Goal: Navigation & Orientation: Find specific page/section

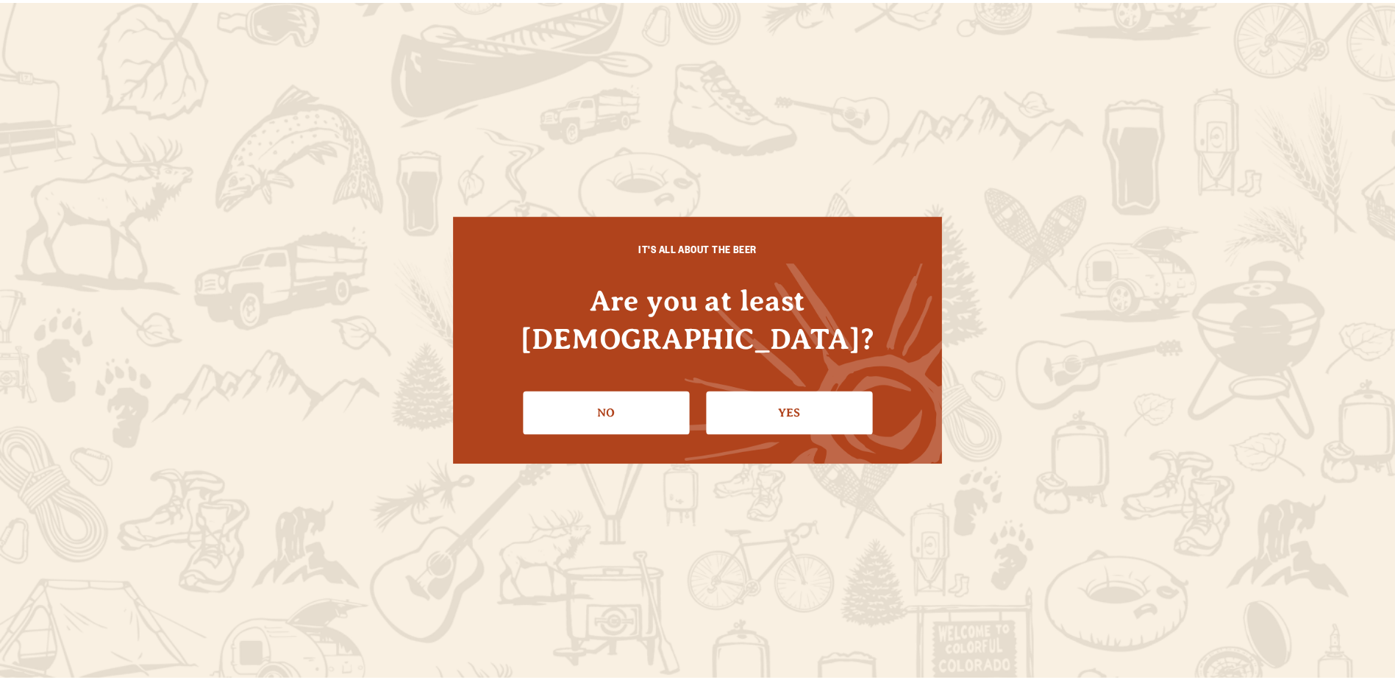
scroll to position [221, 0]
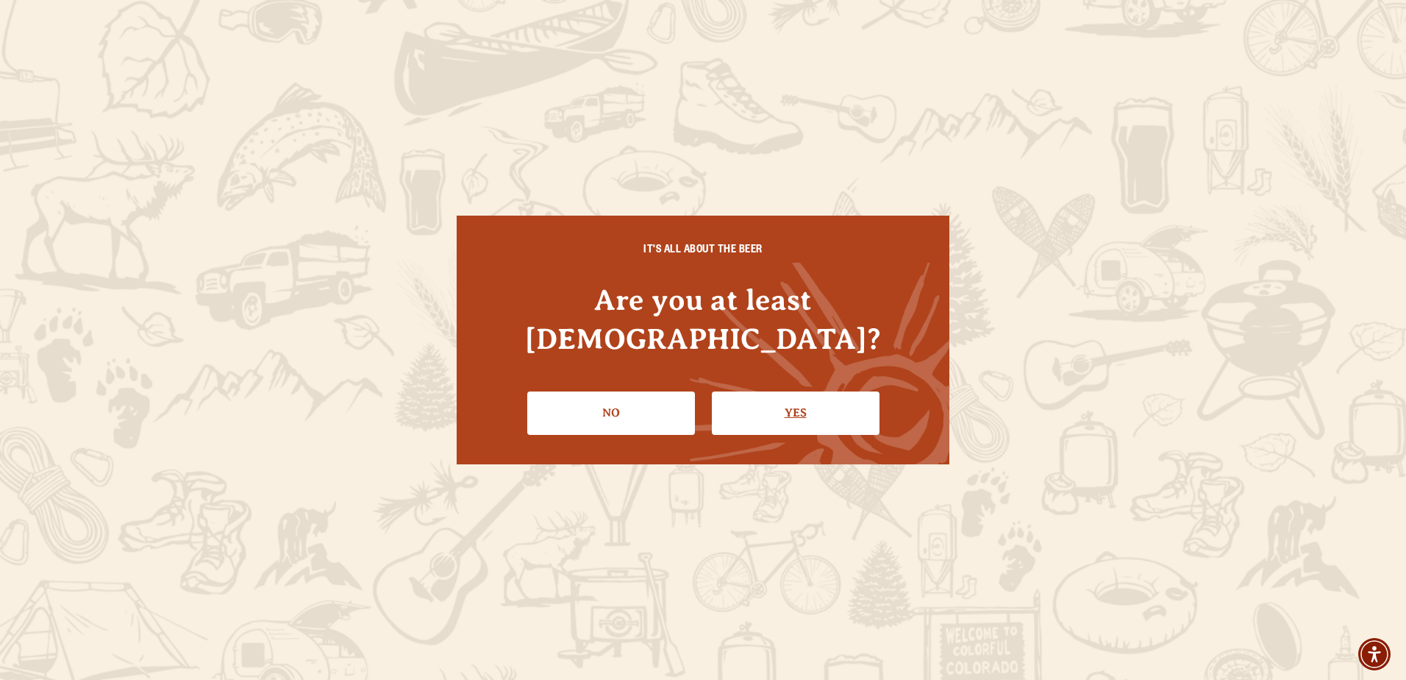
click at [786, 391] on link "Yes" at bounding box center [796, 412] width 168 height 43
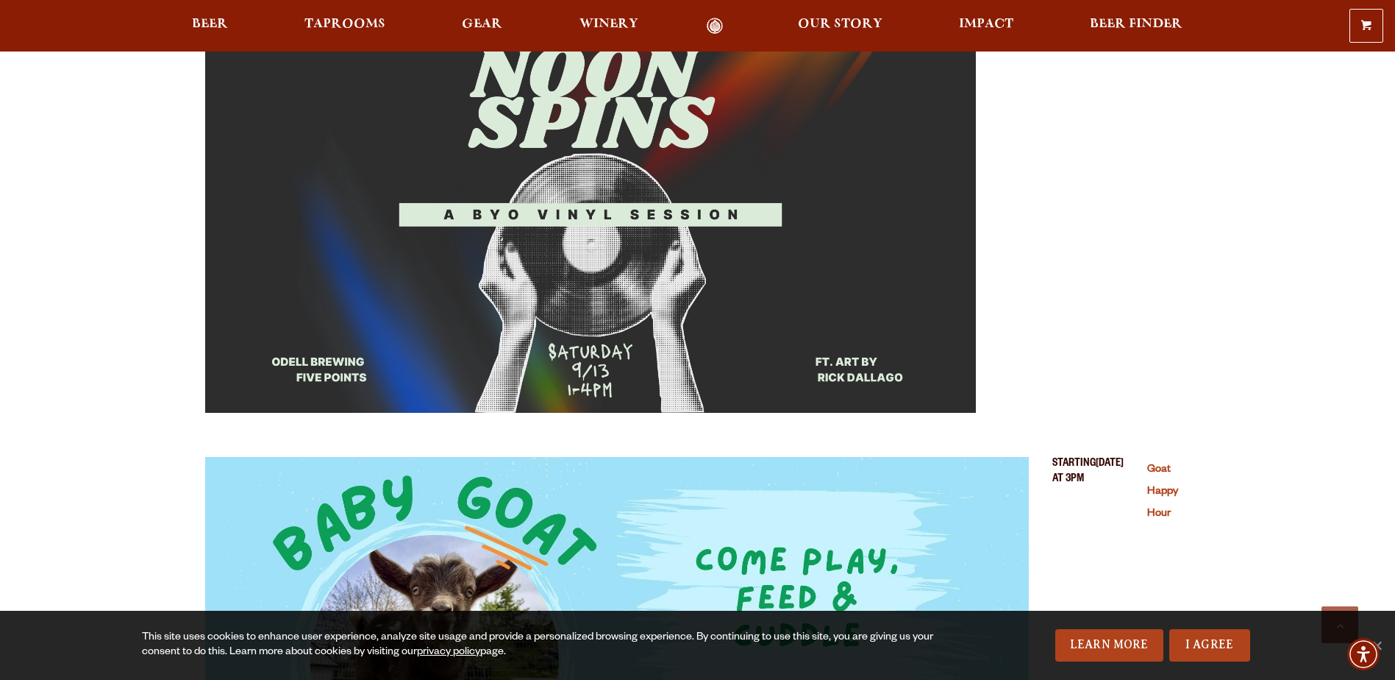
scroll to position [1177, 0]
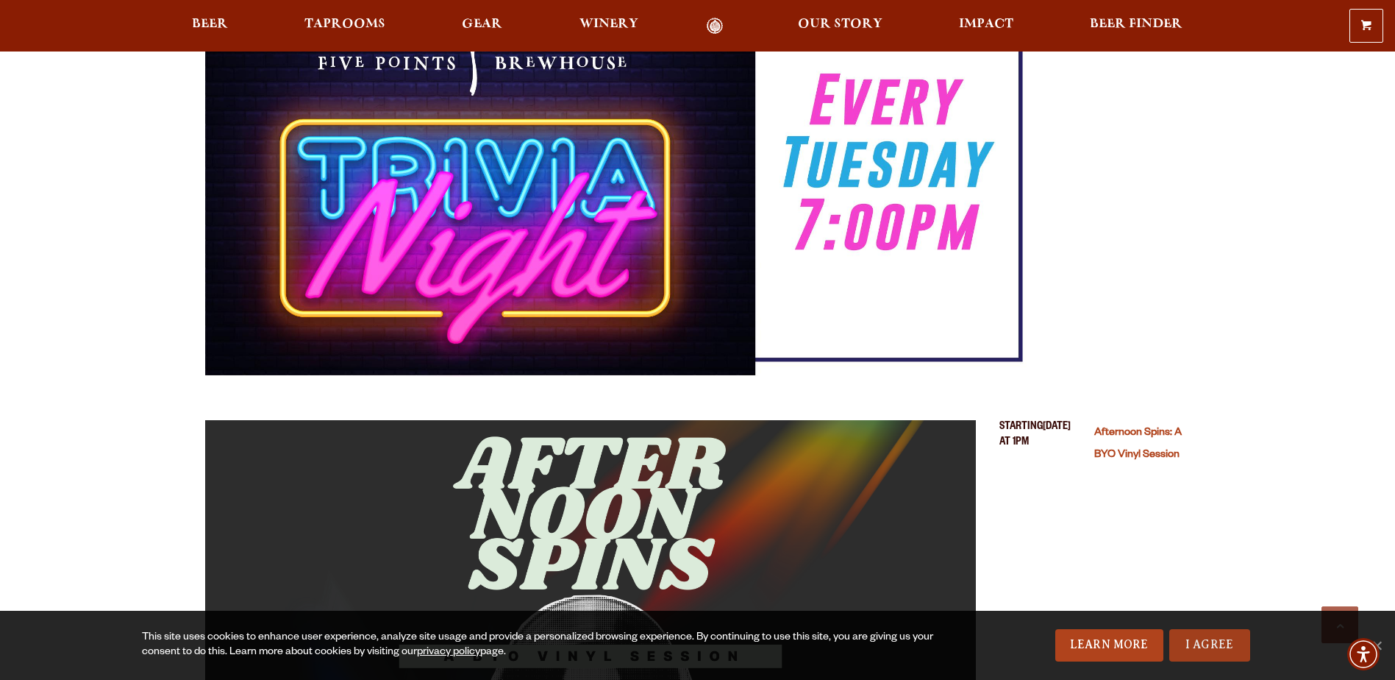
click at [1188, 648] on link "I Agree" at bounding box center [1209, 645] width 81 height 32
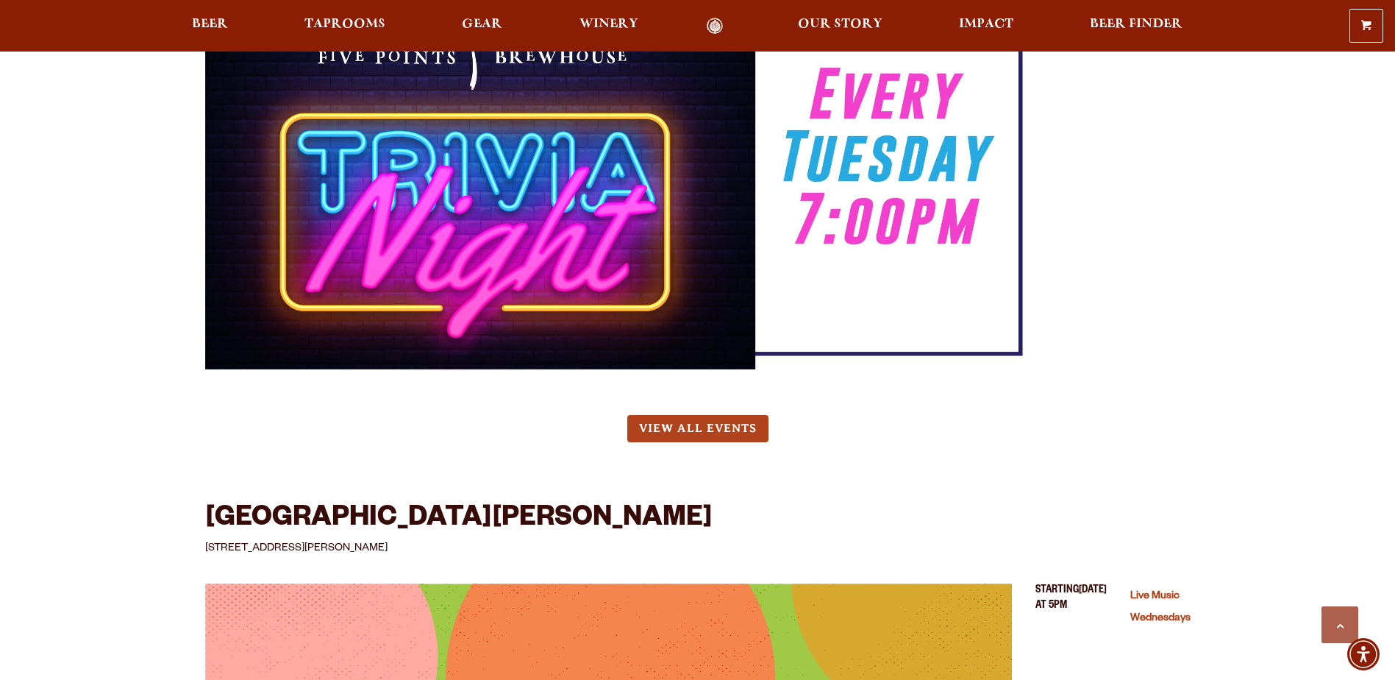
scroll to position [3383, 0]
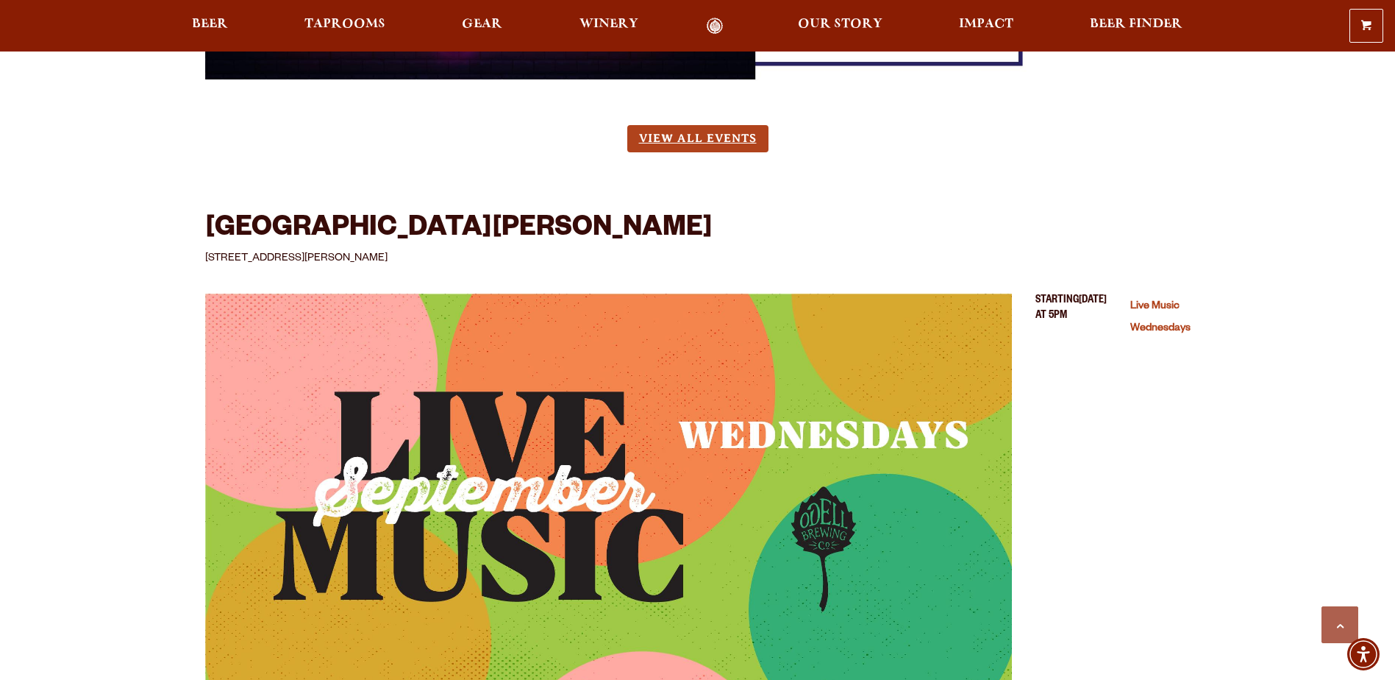
click at [681, 135] on link "View All Events" at bounding box center [697, 138] width 141 height 27
click at [924, 399] on img "Live Music Wednesdays (opens in a new window)" at bounding box center [608, 495] width 807 height 404
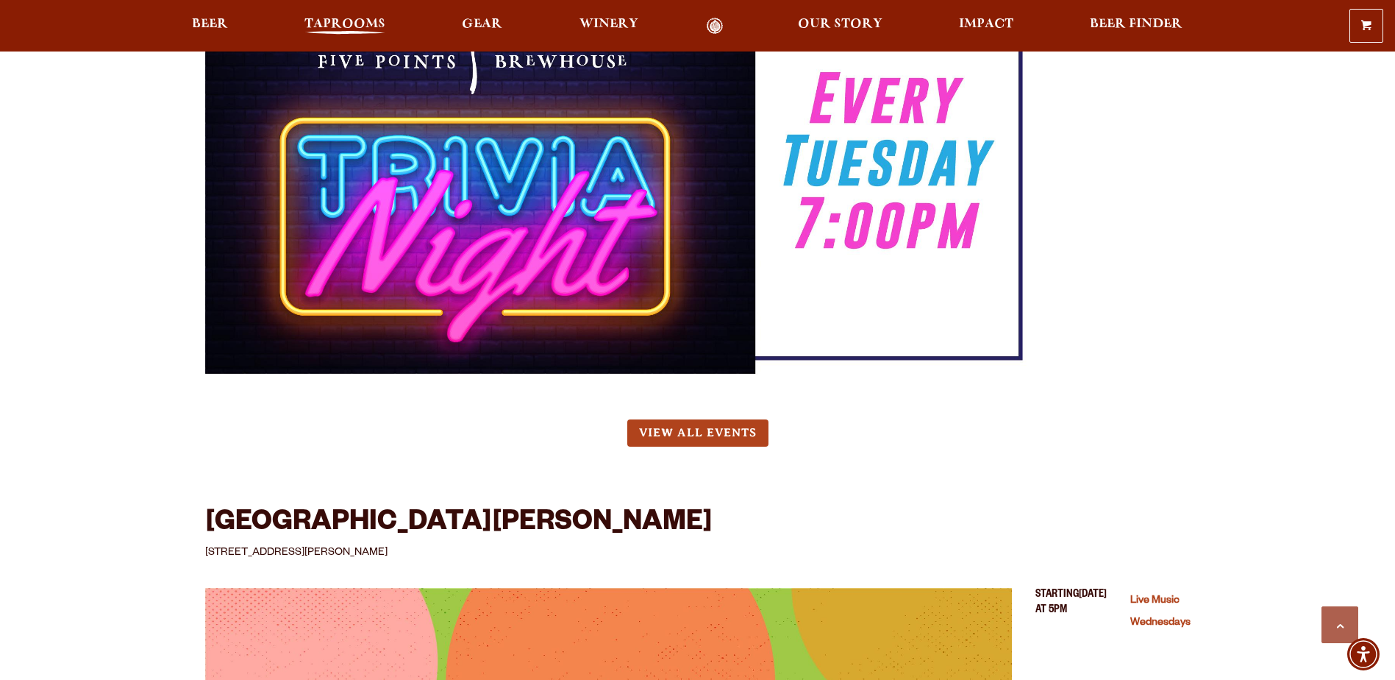
click at [347, 20] on span "Taprooms" at bounding box center [344, 24] width 81 height 12
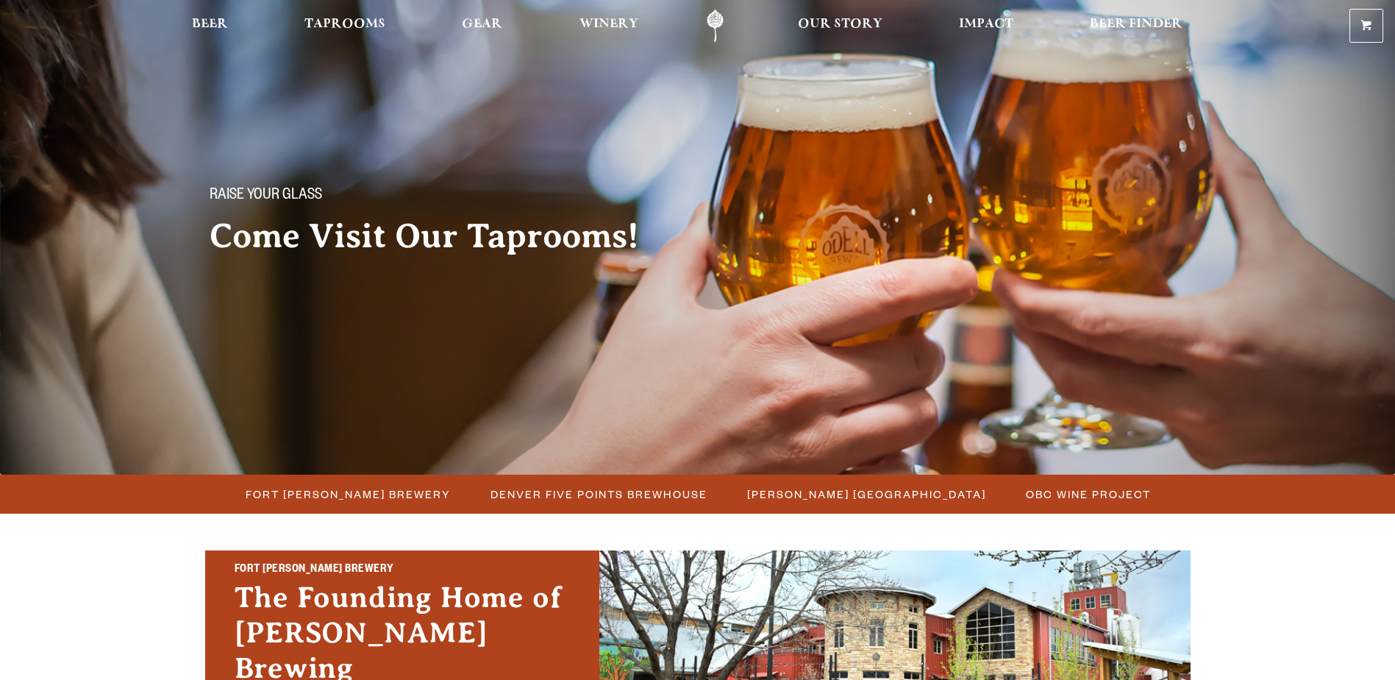
scroll to position [221, 0]
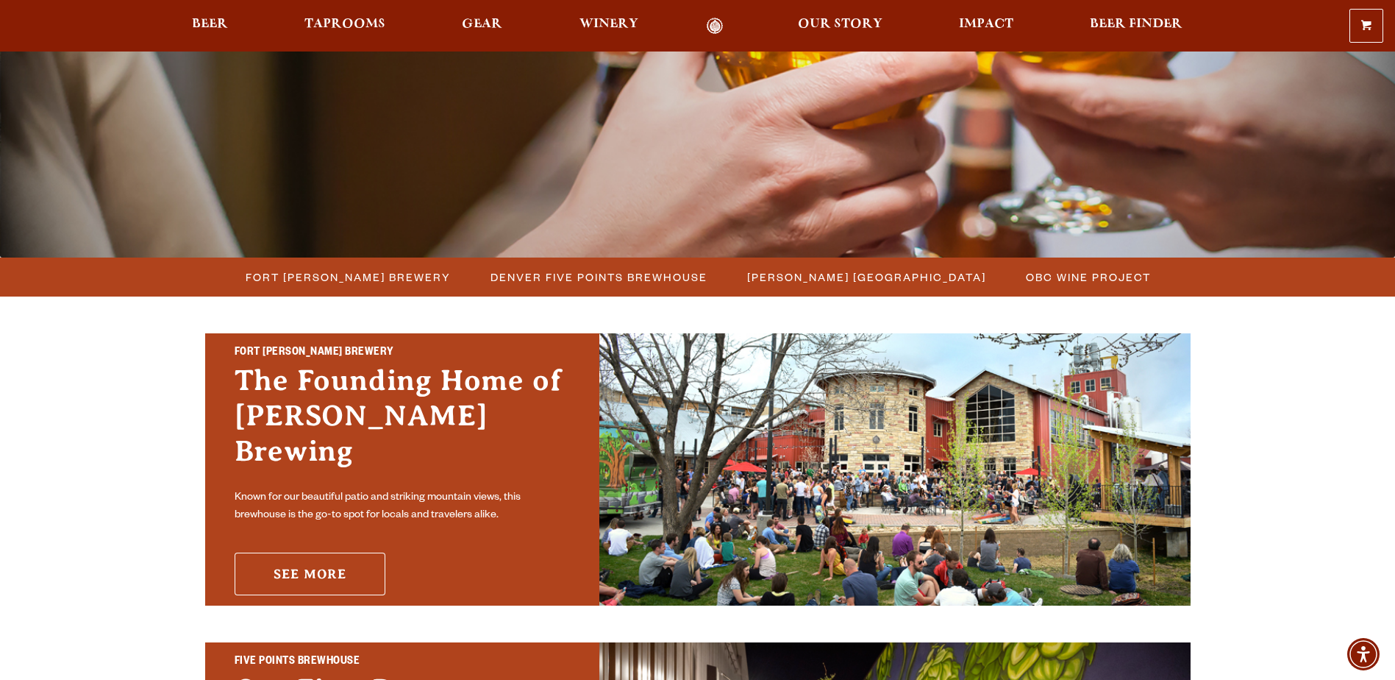
click at [344, 563] on link "See More" at bounding box center [310, 573] width 151 height 43
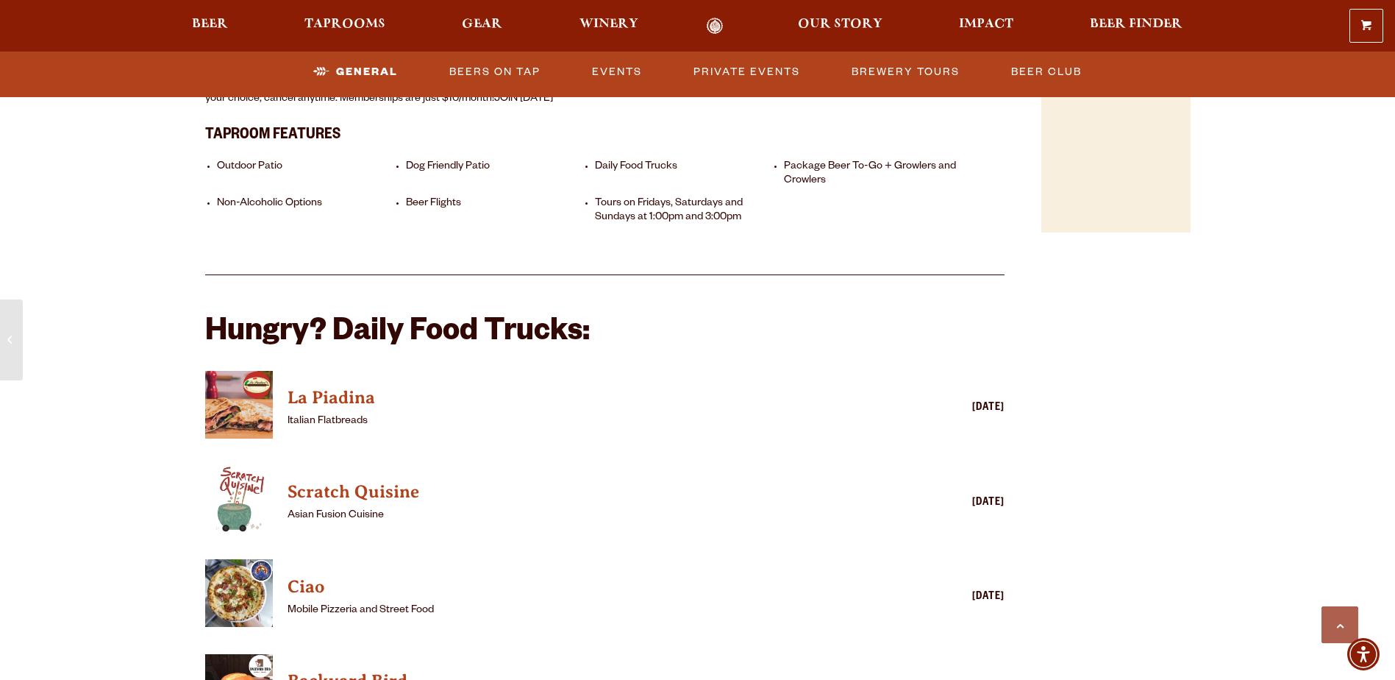
scroll to position [1397, 0]
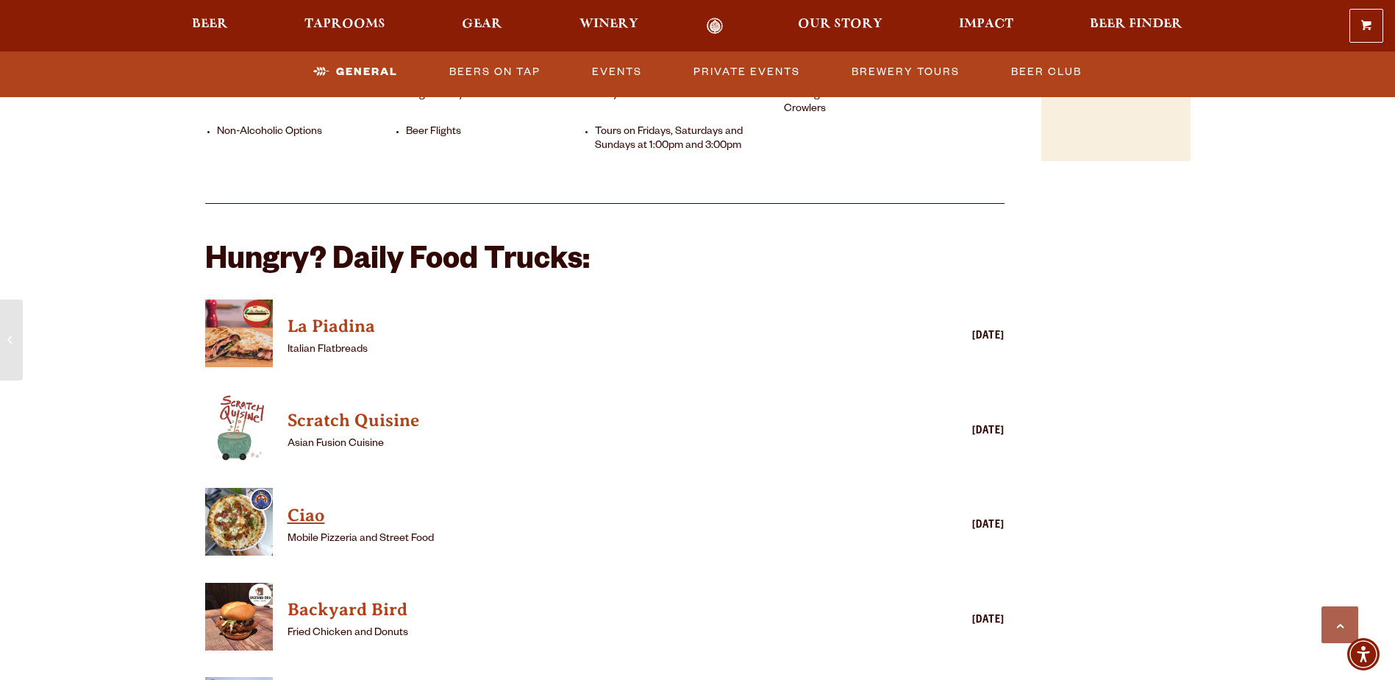
click at [304, 504] on h4 "Ciao" at bounding box center [584, 516] width 593 height 24
